Goal: Task Accomplishment & Management: Manage account settings

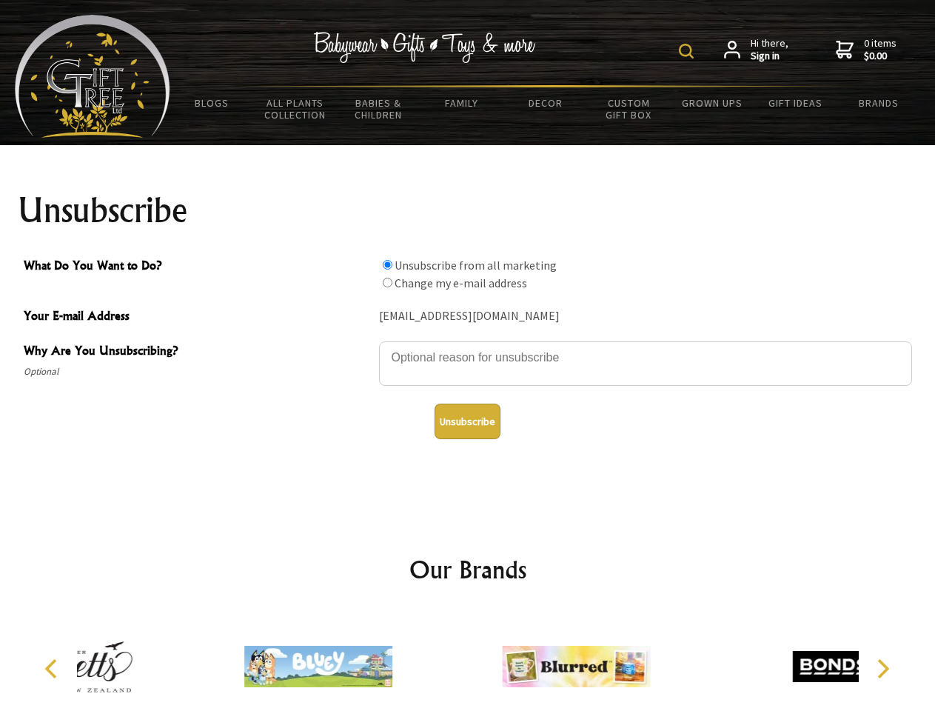
click at [688, 51] on img at bounding box center [686, 51] width 15 height 15
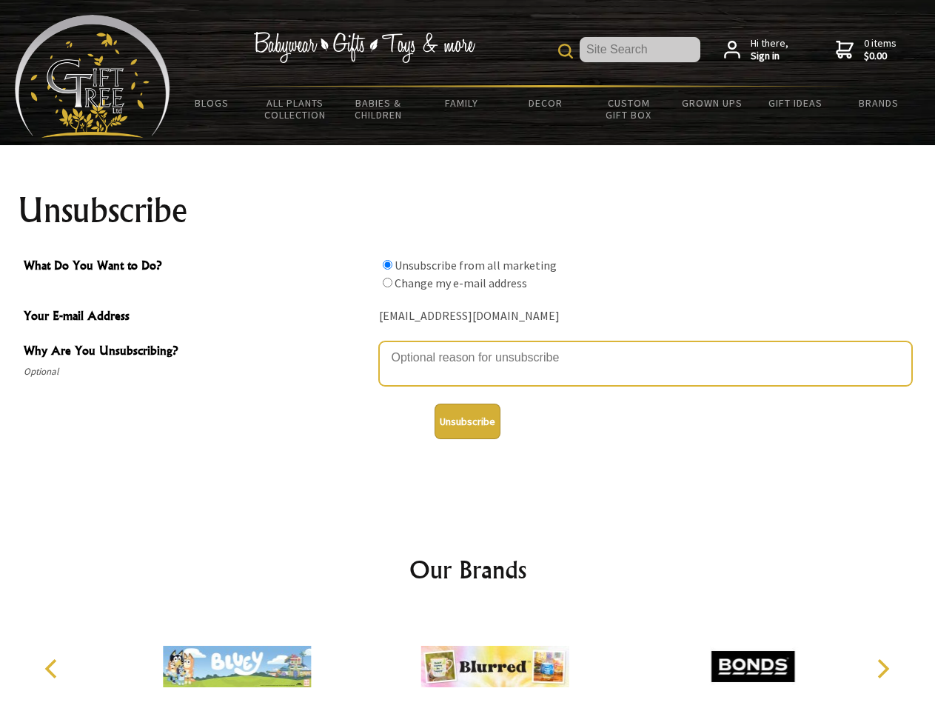
click at [468, 346] on textarea "Why Are You Unsubscribing?" at bounding box center [645, 363] width 533 height 44
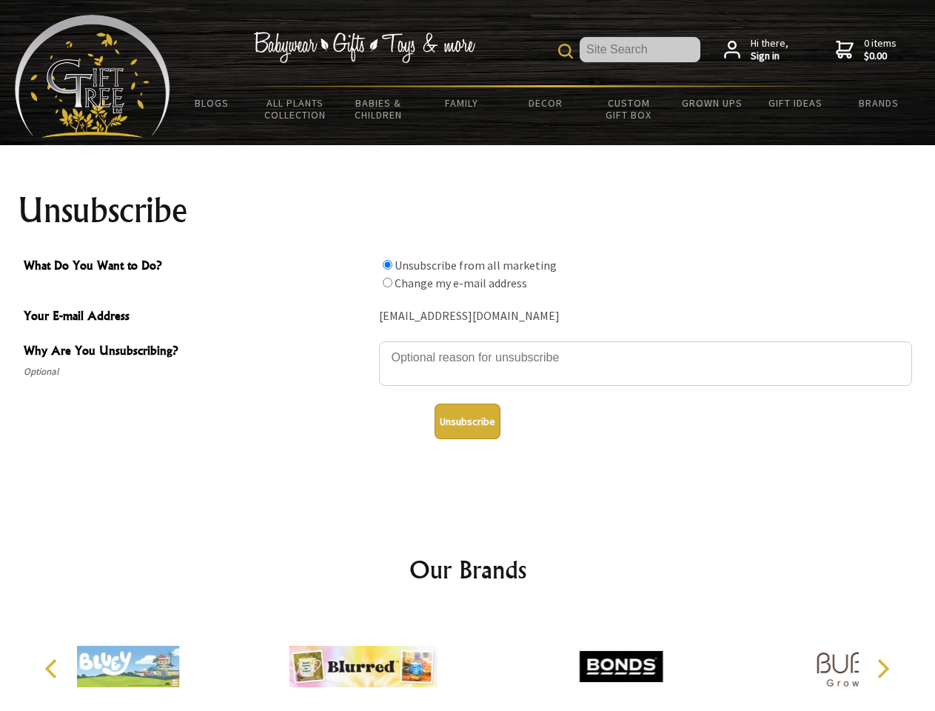
click at [387, 264] on input "What Do You Want to Do?" at bounding box center [388, 265] width 10 height 10
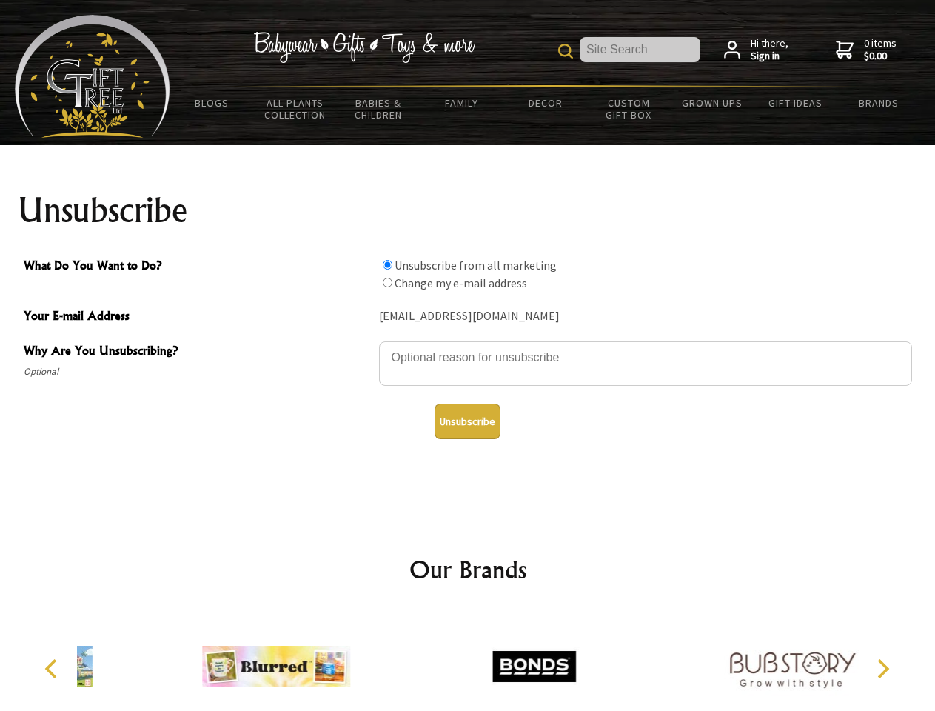
click at [387, 282] on input "What Do You Want to Do?" at bounding box center [388, 283] width 10 height 10
radio input "true"
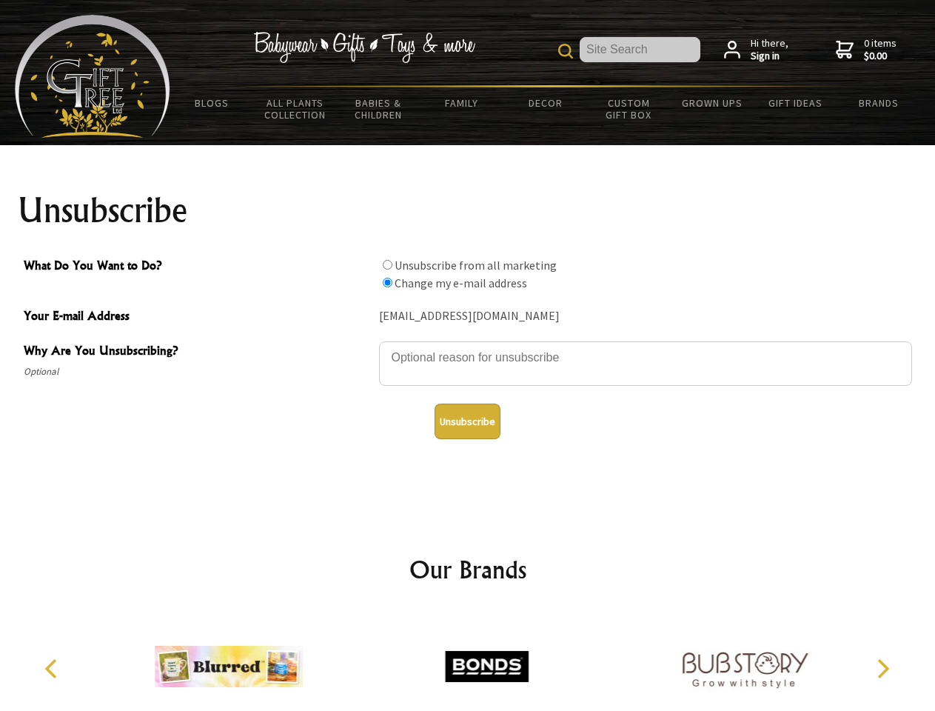
click at [467, 421] on button "Unsubscribe" at bounding box center [468, 421] width 66 height 36
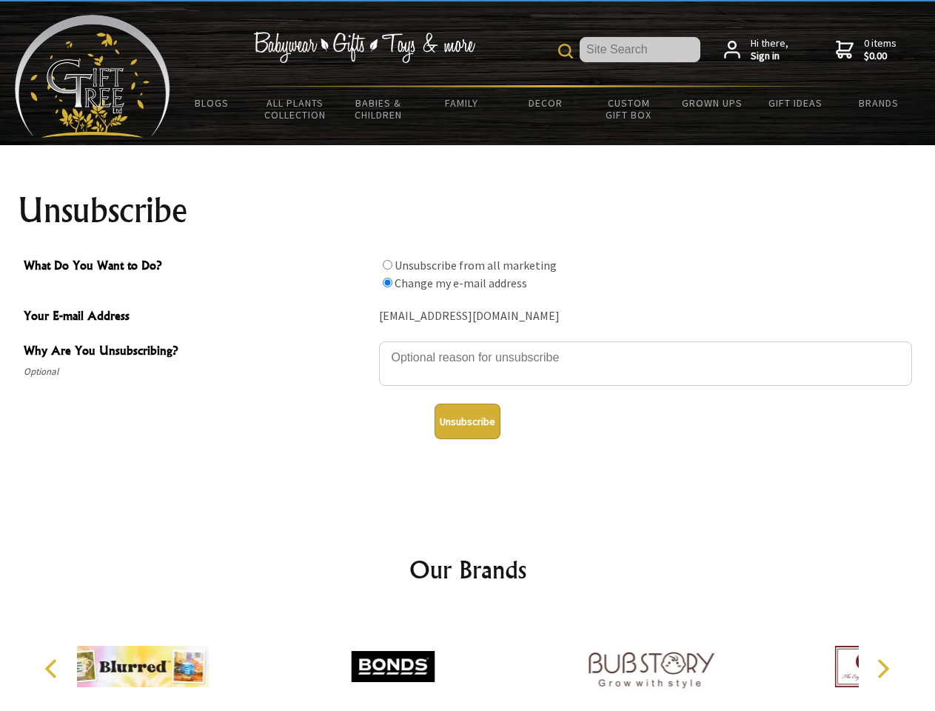
click at [468, 660] on div at bounding box center [393, 668] width 258 height 115
click at [53, 668] on icon "Previous" at bounding box center [52, 668] width 19 height 19
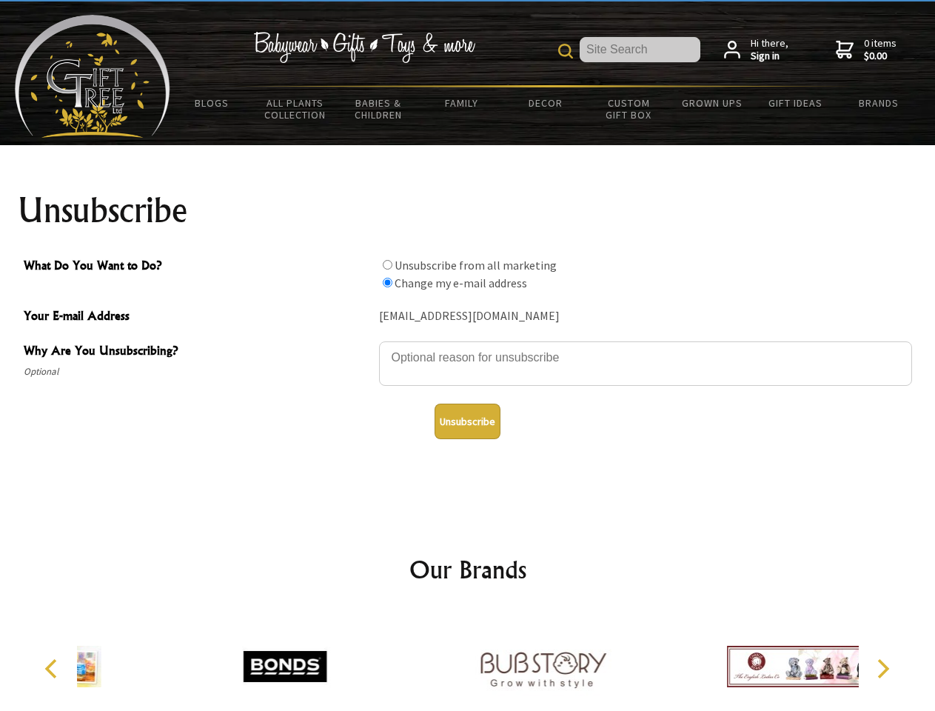
click at [882, 668] on icon "Next" at bounding box center [881, 668] width 19 height 19
